Goal: Task Accomplishment & Management: Complete application form

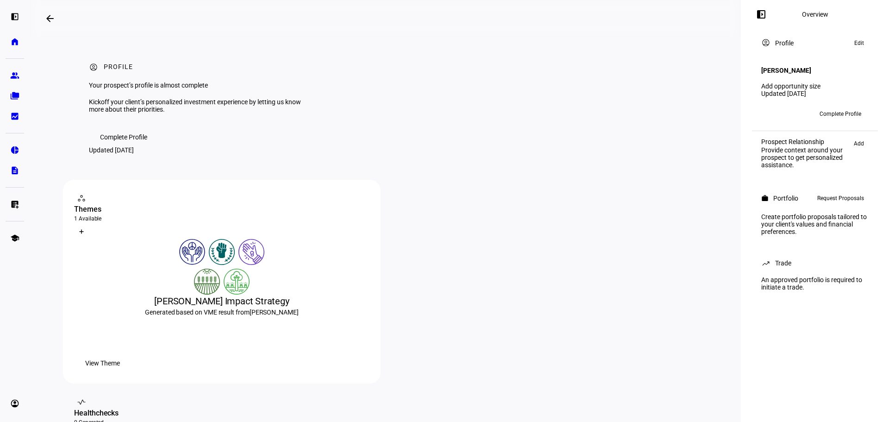
click at [861, 197] on span "Request Proposals" at bounding box center [841, 198] width 47 height 11
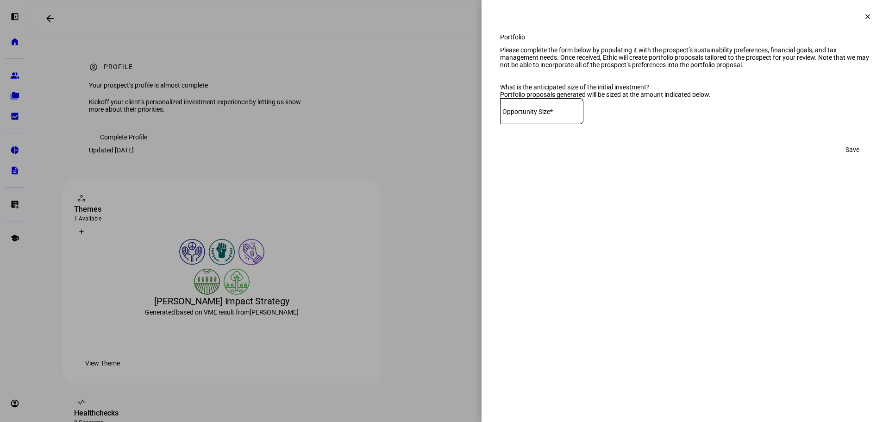
click at [553, 115] on mat-label "Opportunity Size*" at bounding box center [528, 111] width 50 height 7
click at [557, 113] on input at bounding box center [541, 109] width 83 height 7
click at [578, 113] on input at bounding box center [541, 109] width 83 height 7
type input "750,000"
click at [848, 159] on span "Save" at bounding box center [853, 149] width 14 height 19
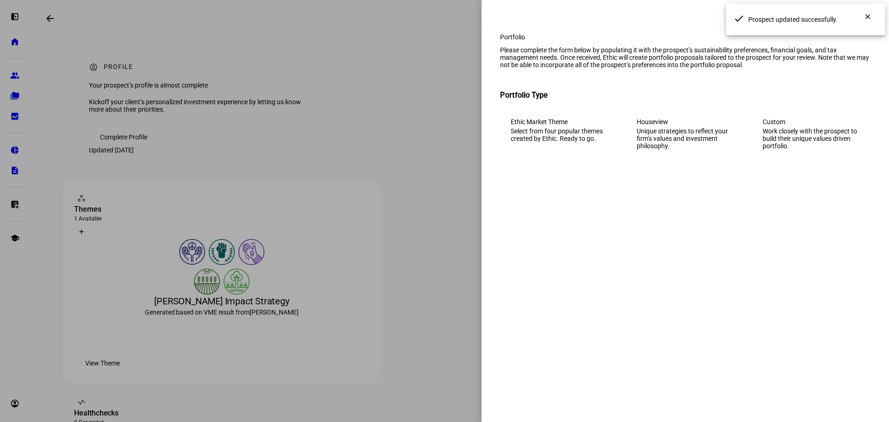
click at [789, 150] on div "Work closely with the prospect to build their unique values driven portfolio." at bounding box center [811, 138] width 97 height 22
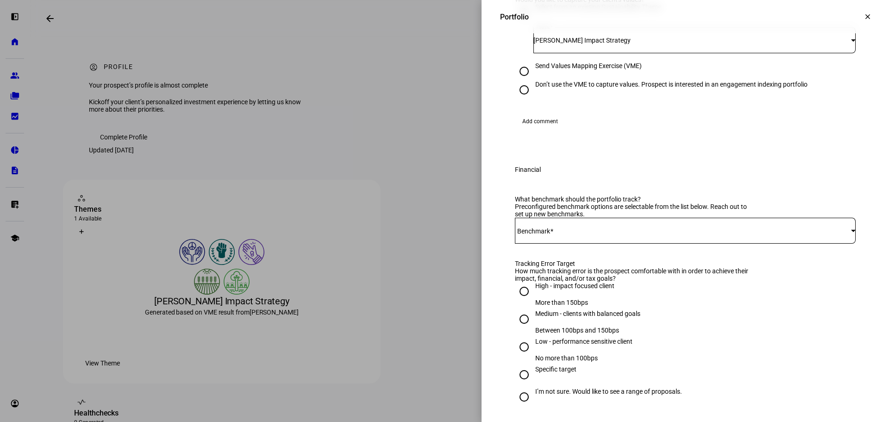
scroll to position [232, 0]
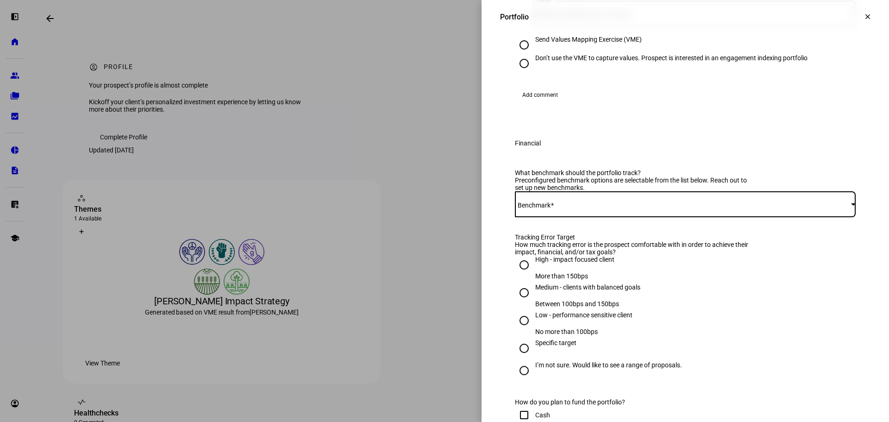
click at [604, 208] on span at bounding box center [683, 204] width 336 height 7
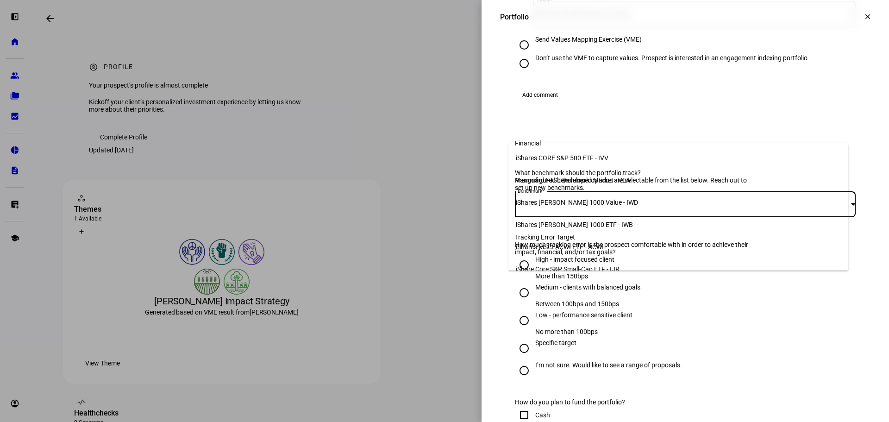
click at [597, 156] on span "iShares CORE S&P 500 ETF - IVV" at bounding box center [562, 157] width 93 height 7
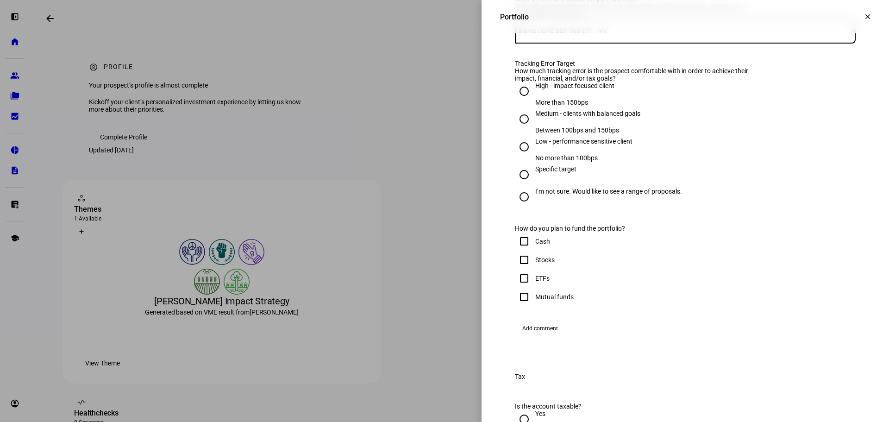
scroll to position [417, 0]
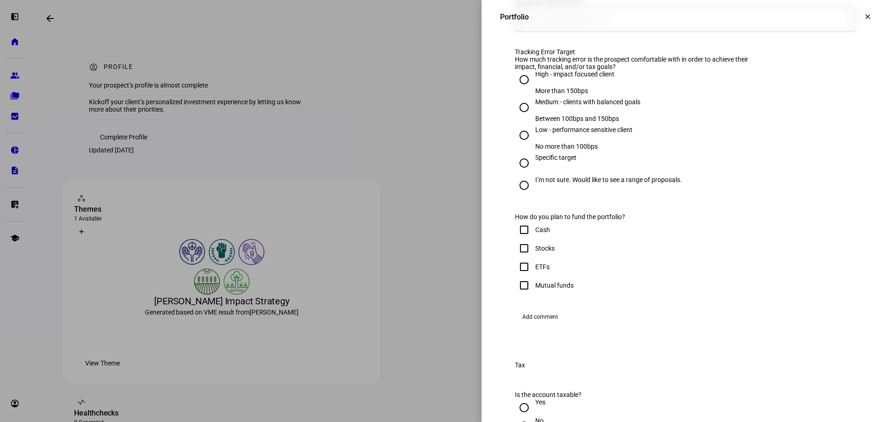
click at [515, 117] on input "Medium - clients with balanced goals Between 100bps and 150bps" at bounding box center [524, 107] width 19 height 19
radio input "true"
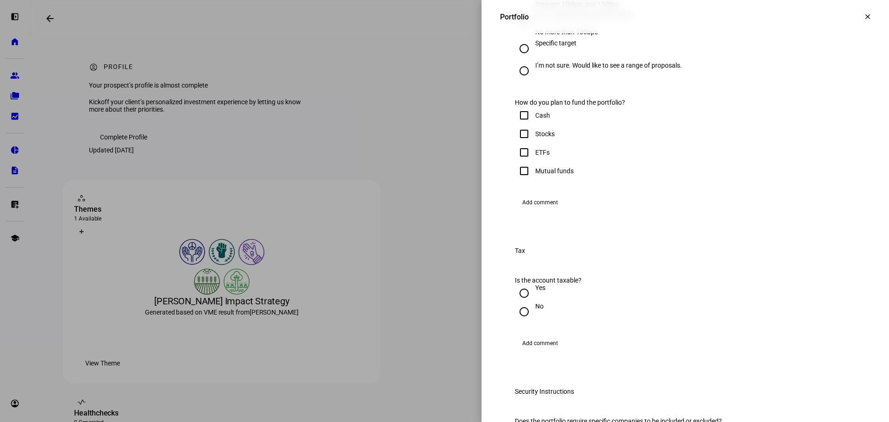
scroll to position [556, 0]
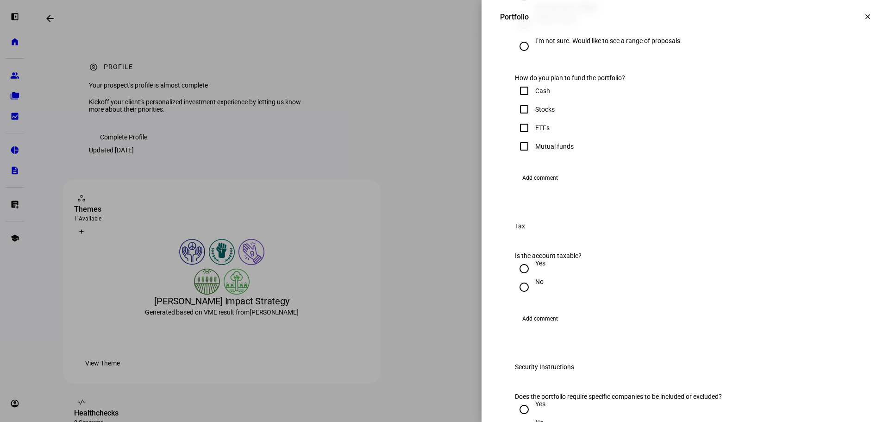
click at [520, 100] on input "Cash" at bounding box center [524, 91] width 19 height 19
checkbox input "true"
click at [516, 119] on input "Stocks" at bounding box center [524, 109] width 19 height 19
checkbox input "true"
drag, startPoint x: 519, startPoint y: 246, endPoint x: 517, endPoint y: 252, distance: 6.3
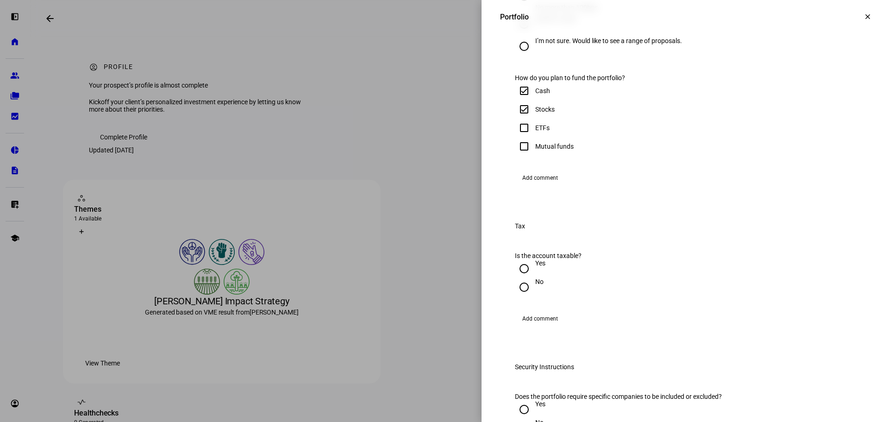
click at [516, 137] on input "ETFs" at bounding box center [524, 128] width 19 height 19
checkbox input "true"
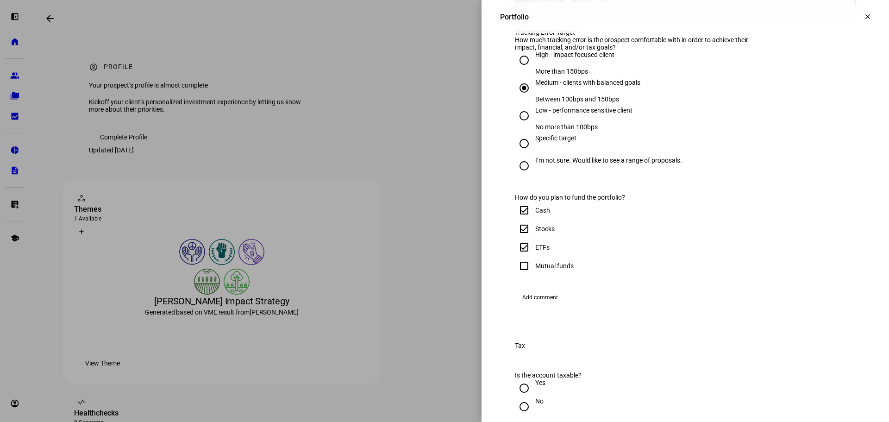
scroll to position [417, 0]
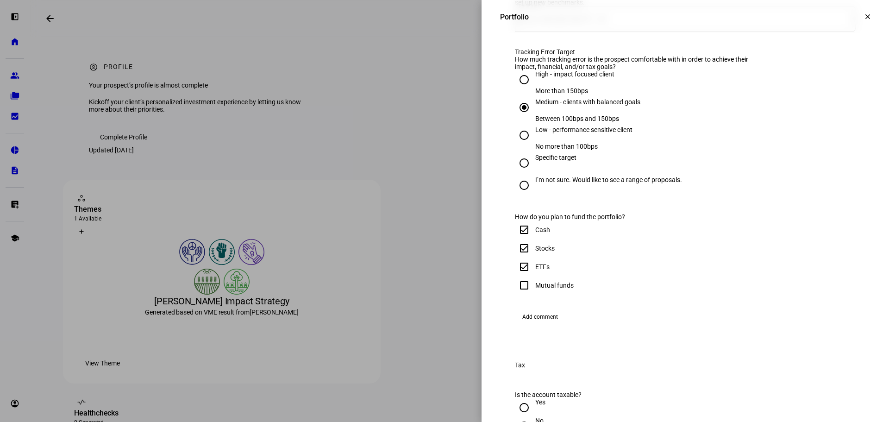
click at [518, 89] on input "High - impact focused client More than 150bps" at bounding box center [524, 79] width 19 height 19
radio input "true"
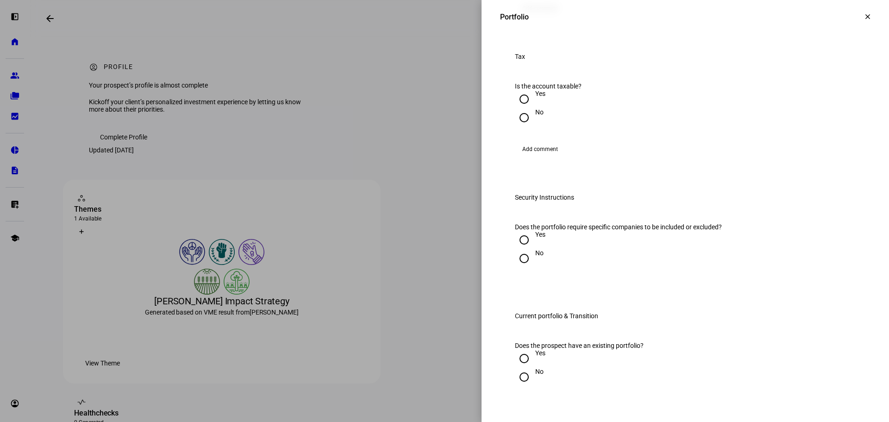
scroll to position [741, 0]
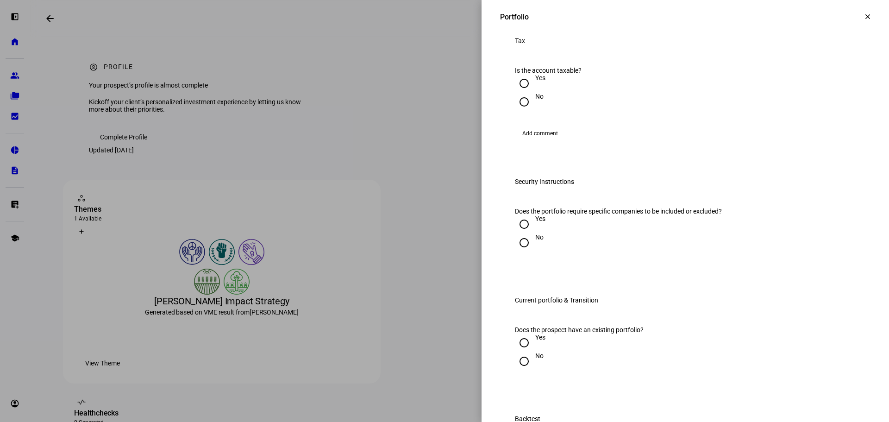
click at [535, 82] on div "Yes" at bounding box center [540, 77] width 10 height 7
click at [531, 93] on input "Yes" at bounding box center [524, 83] width 19 height 19
radio input "true"
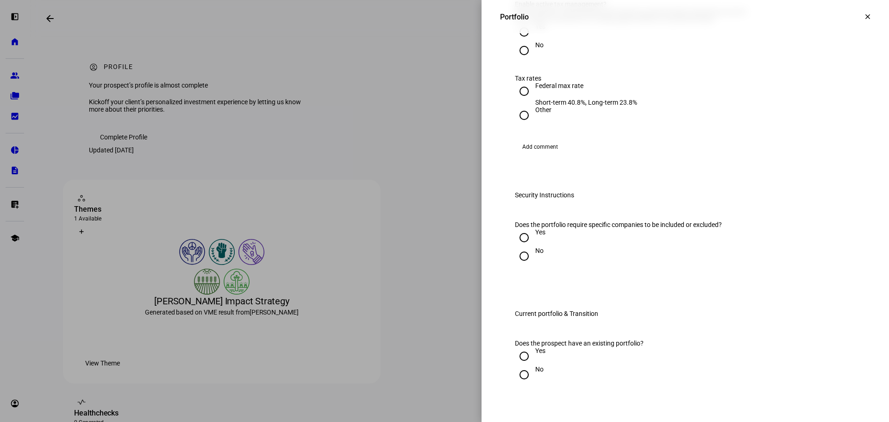
scroll to position [880, 0]
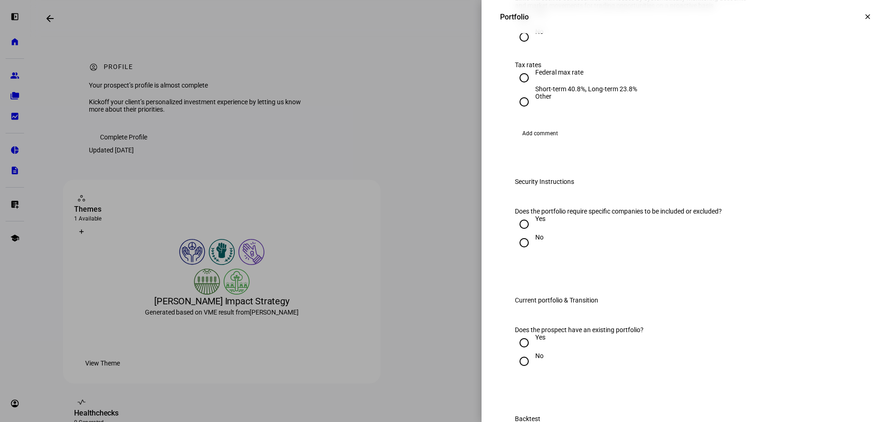
click at [527, 30] on div at bounding box center [524, 18] width 22 height 22
radio input "true"
click at [558, 76] on div "Federal max rate" at bounding box center [586, 72] width 102 height 7
click at [534, 87] on input "Federal max rate Short-term 40.8%, Long-term 23.8%" at bounding box center [524, 78] width 19 height 19
radio input "true"
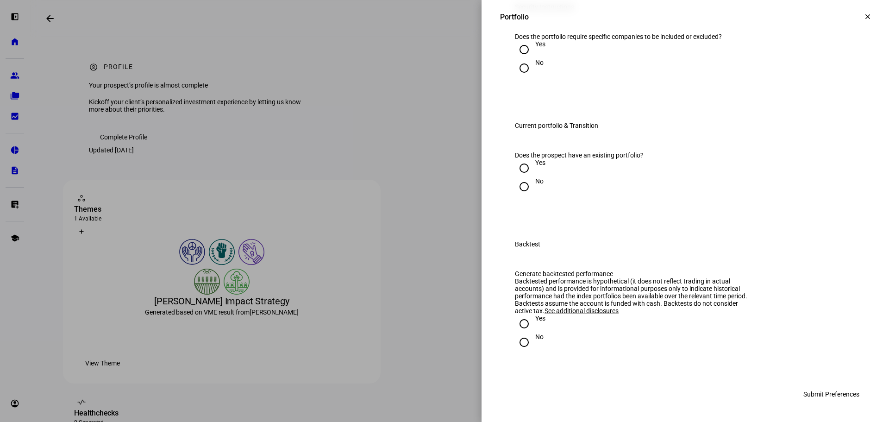
scroll to position [1065, 0]
click at [535, 66] on div "No" at bounding box center [539, 62] width 8 height 7
click at [534, 77] on input "No" at bounding box center [524, 68] width 19 height 19
radio input "true"
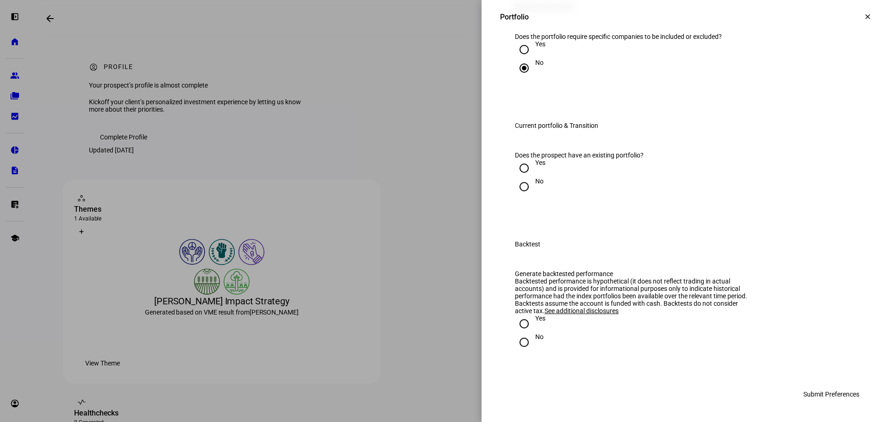
click at [535, 194] on div "No" at bounding box center [539, 185] width 8 height 17
click at [531, 196] on input "No" at bounding box center [524, 186] width 19 height 19
radio input "true"
click at [535, 349] on div "No" at bounding box center [539, 341] width 8 height 17
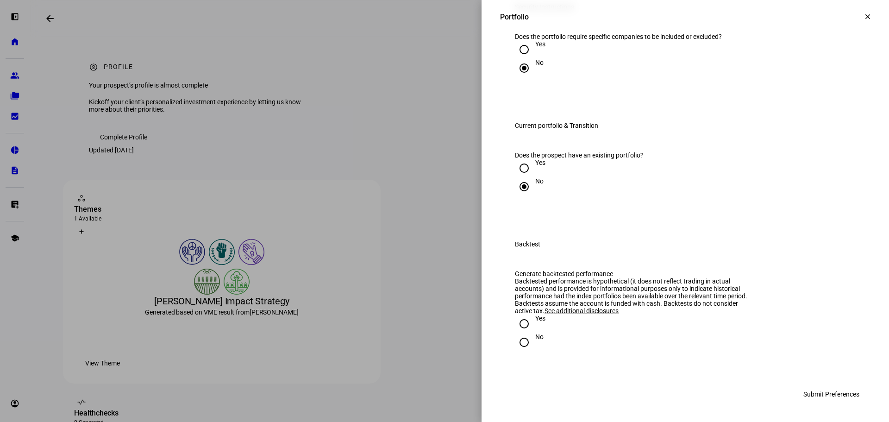
click at [528, 349] on input "No" at bounding box center [524, 342] width 19 height 19
radio input "true"
click at [806, 392] on span "Submit Preferences" at bounding box center [832, 394] width 56 height 19
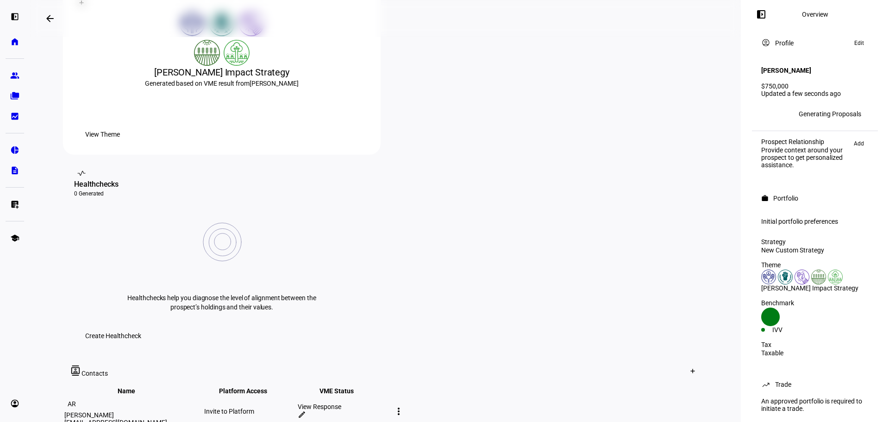
scroll to position [232, 0]
